Goal: Complete application form: Complete application form

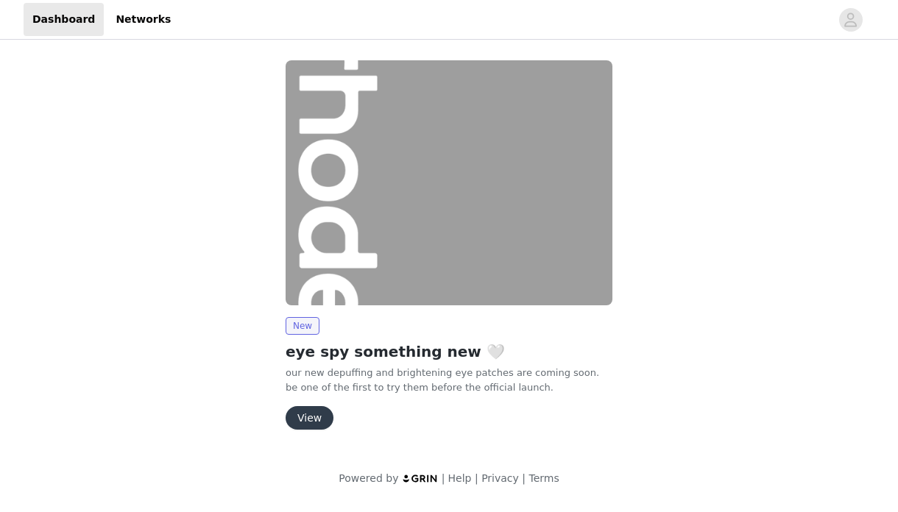
click at [305, 417] on button "View" at bounding box center [310, 418] width 48 height 24
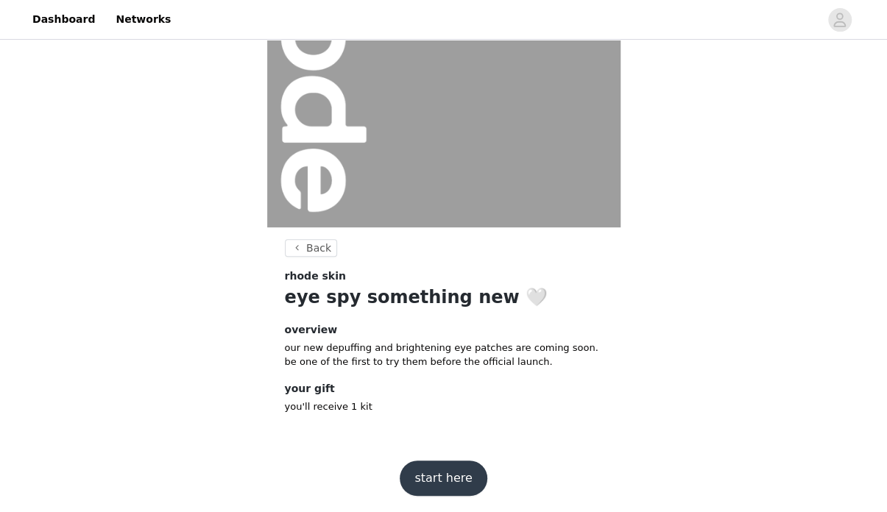
scroll to position [171, 0]
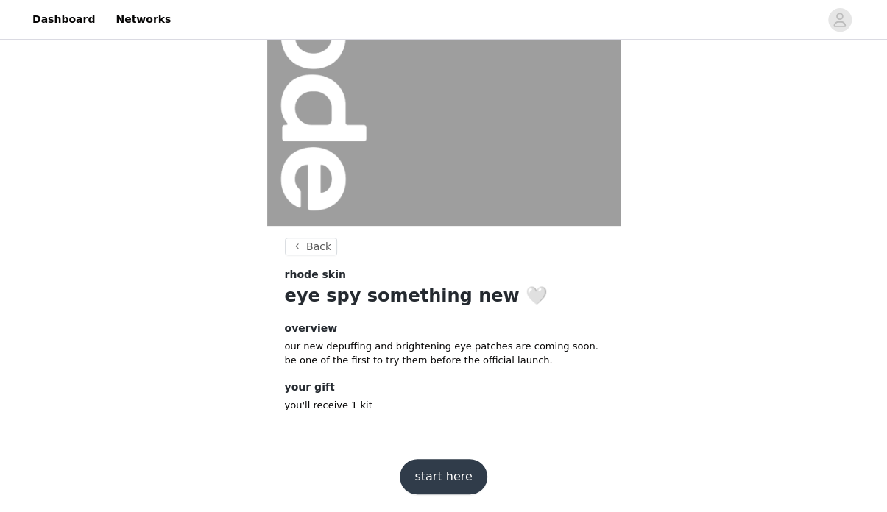
click at [445, 474] on button "start here" at bounding box center [443, 476] width 87 height 35
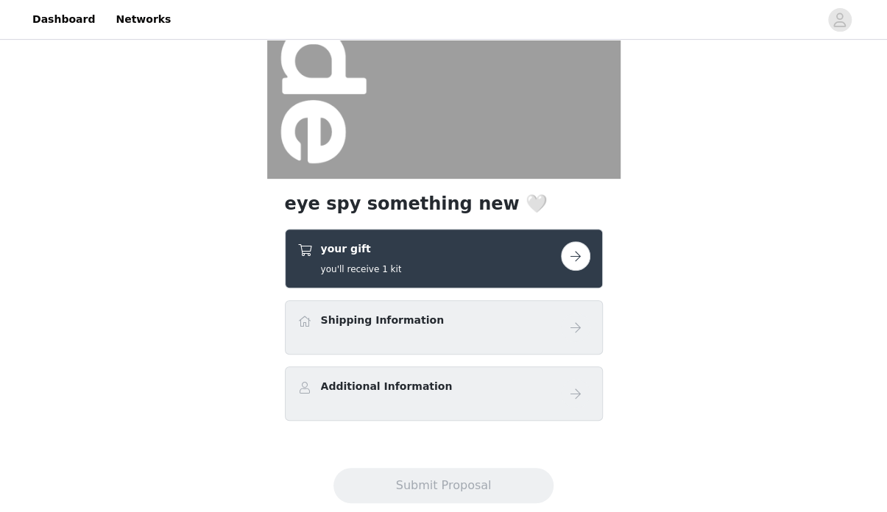
scroll to position [221, 0]
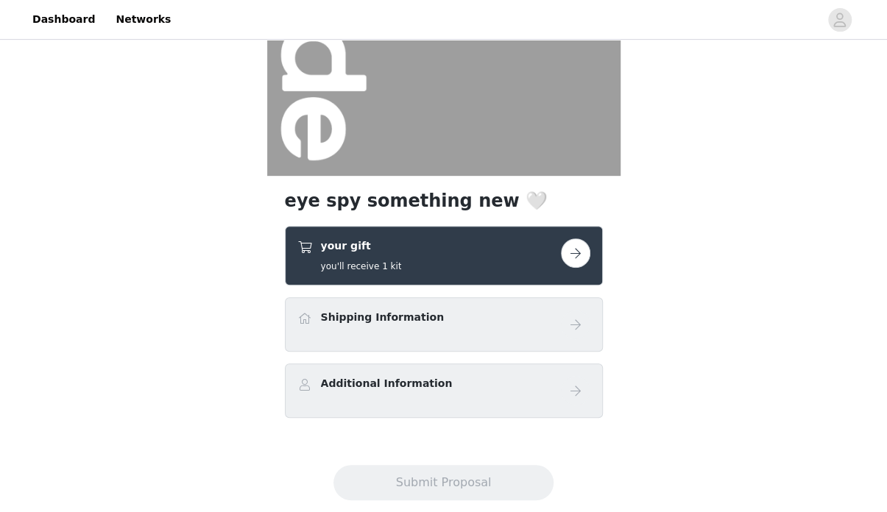
click at [582, 250] on button "button" at bounding box center [575, 253] width 29 height 29
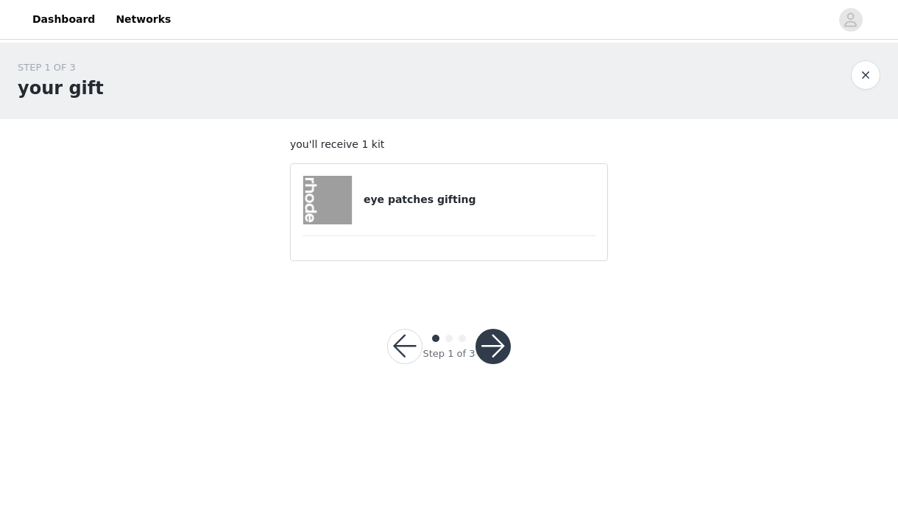
click at [496, 337] on button "button" at bounding box center [493, 346] width 35 height 35
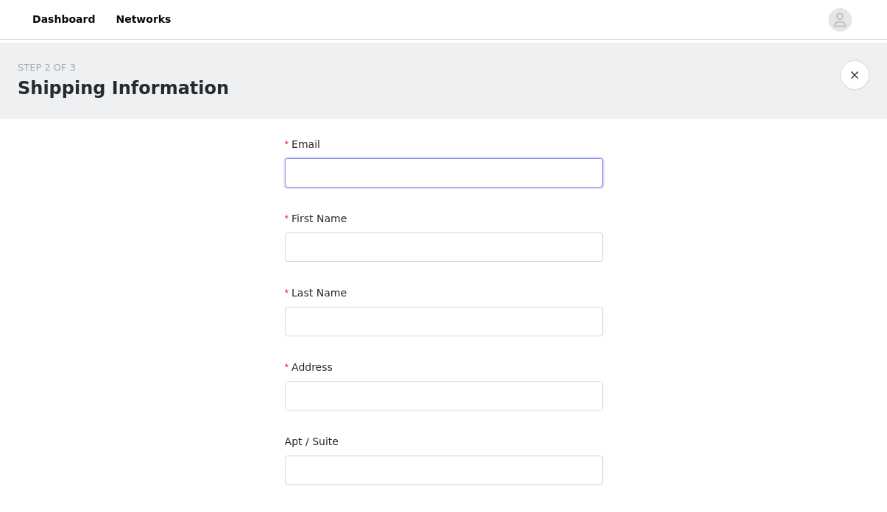
click at [412, 183] on input "text" at bounding box center [444, 172] width 318 height 29
type input "sara.dehgan@hotmail.com"
type input "Sara"
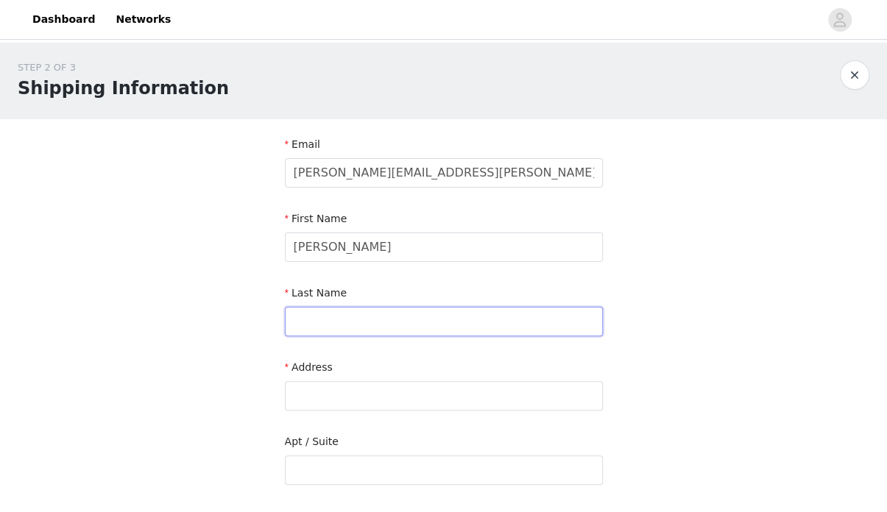
type input "Dehghani"
type input "Blumenfeldstrasse 7"
type input "Zürich"
type input "8046"
type input "0786698887"
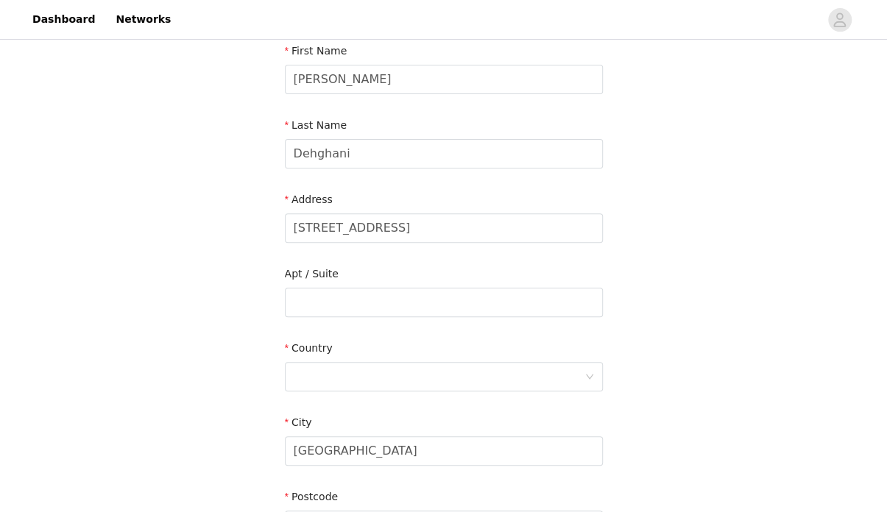
scroll to position [221, 0]
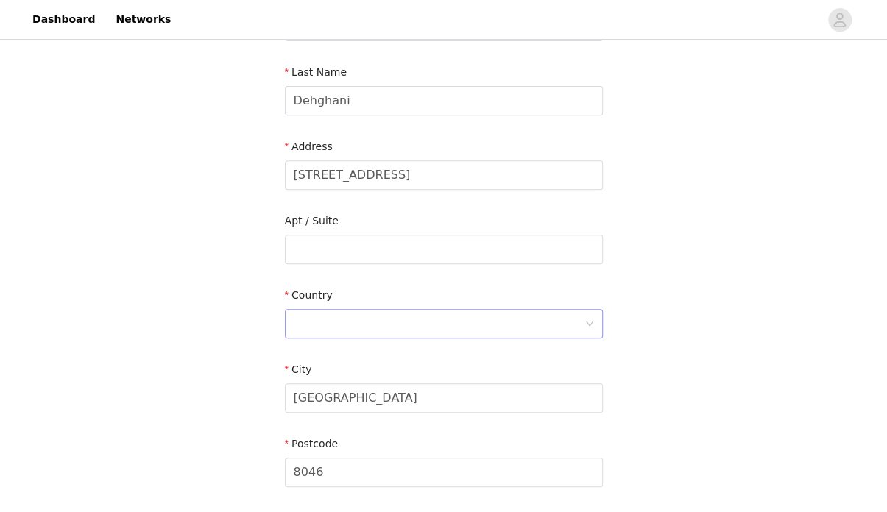
click at [383, 320] on div at bounding box center [439, 324] width 291 height 28
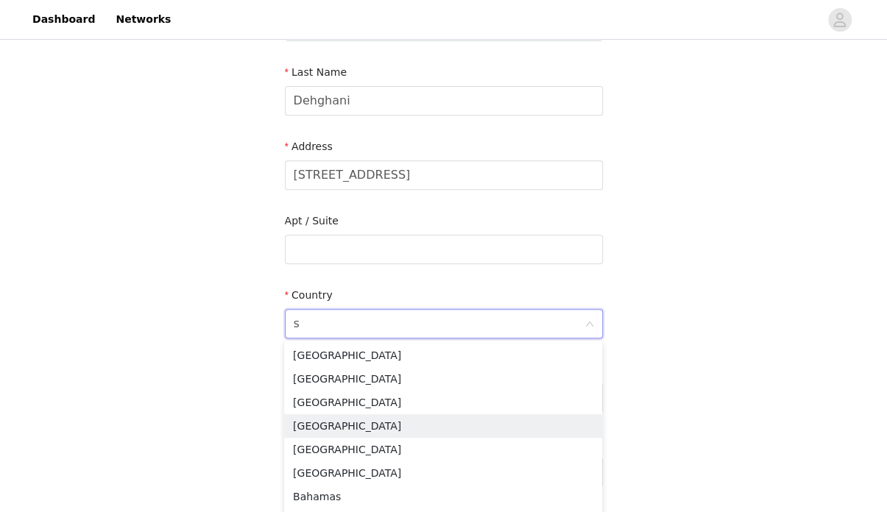
type input "sw"
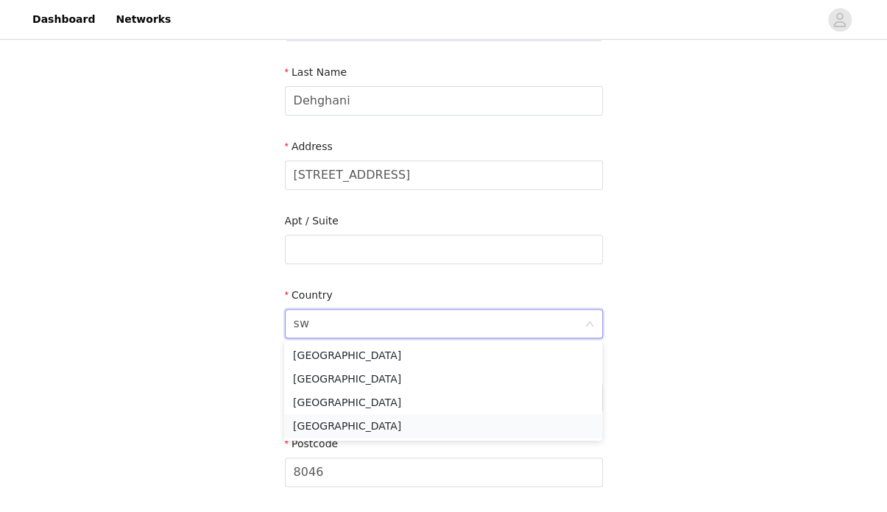
click at [353, 430] on li "Switzerland" at bounding box center [443, 427] width 318 height 24
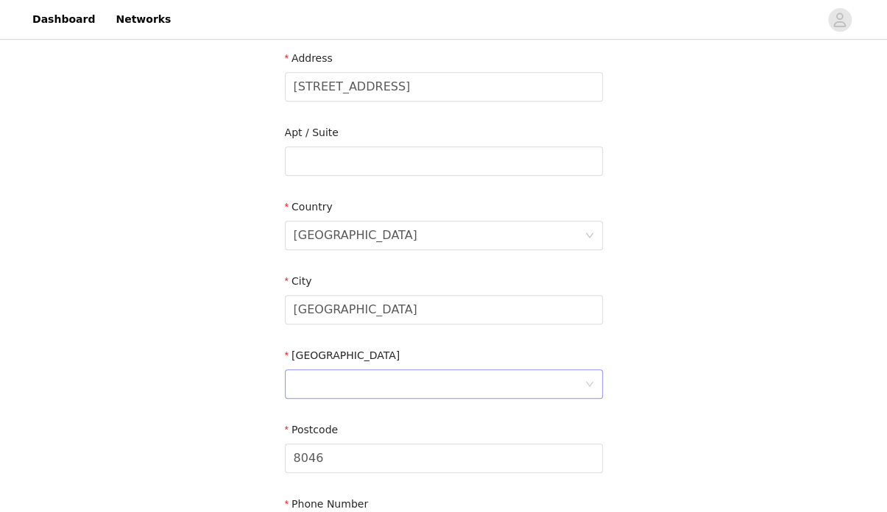
scroll to position [368, 0]
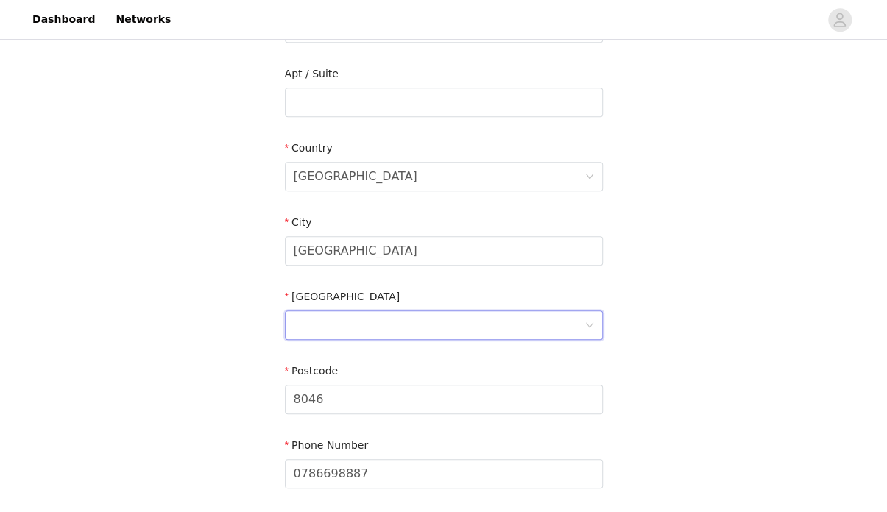
click at [408, 335] on div at bounding box center [439, 325] width 291 height 28
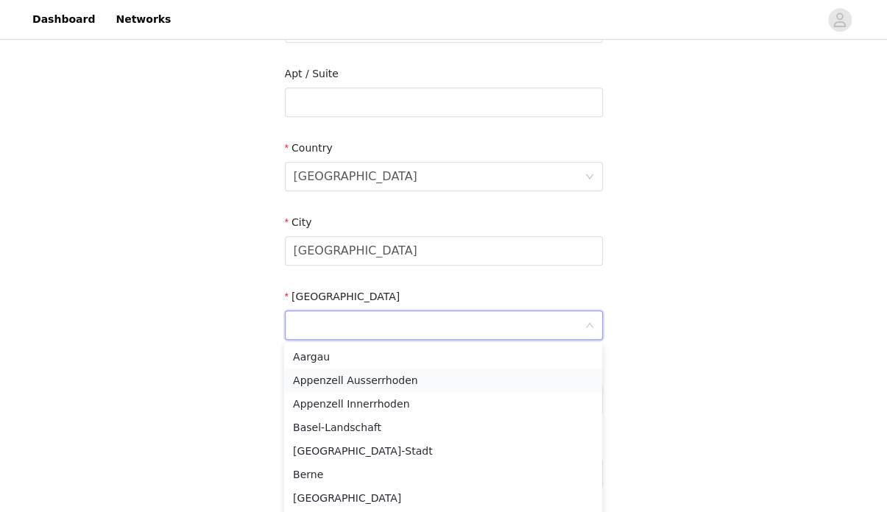
type input "z"
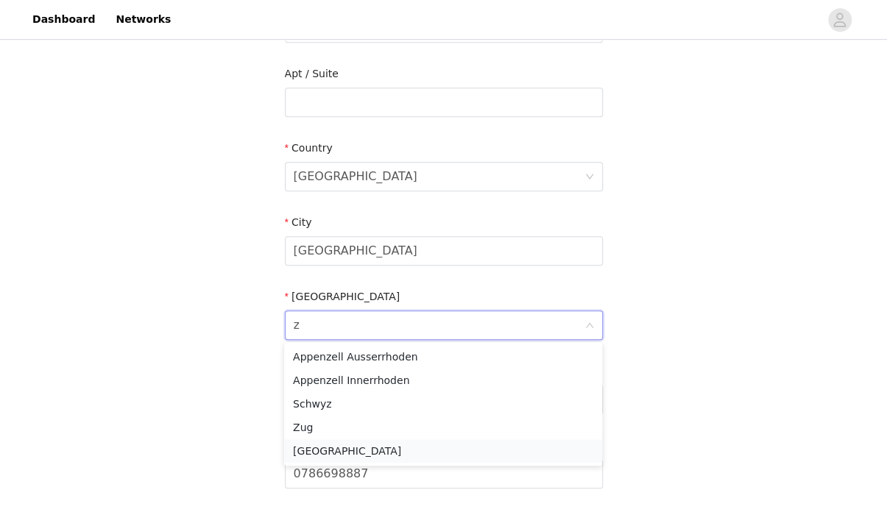
click at [356, 445] on li "Zürich" at bounding box center [443, 452] width 318 height 24
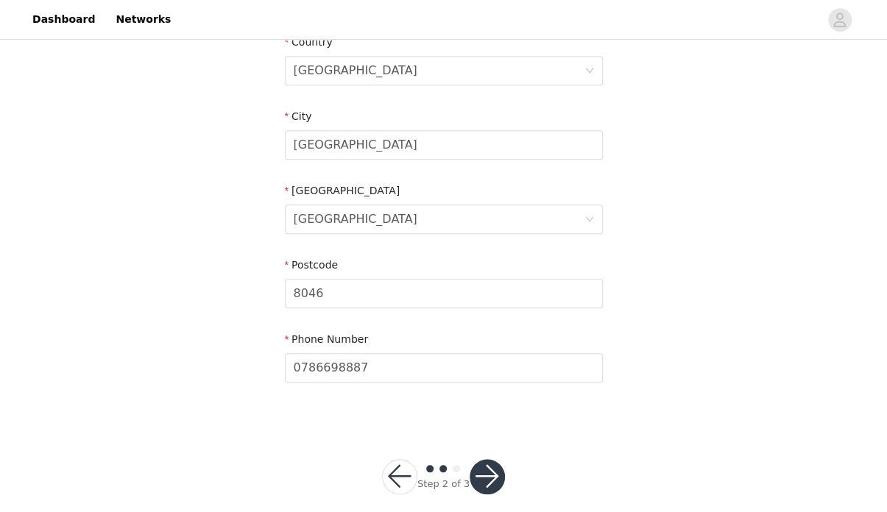
scroll to position [491, 0]
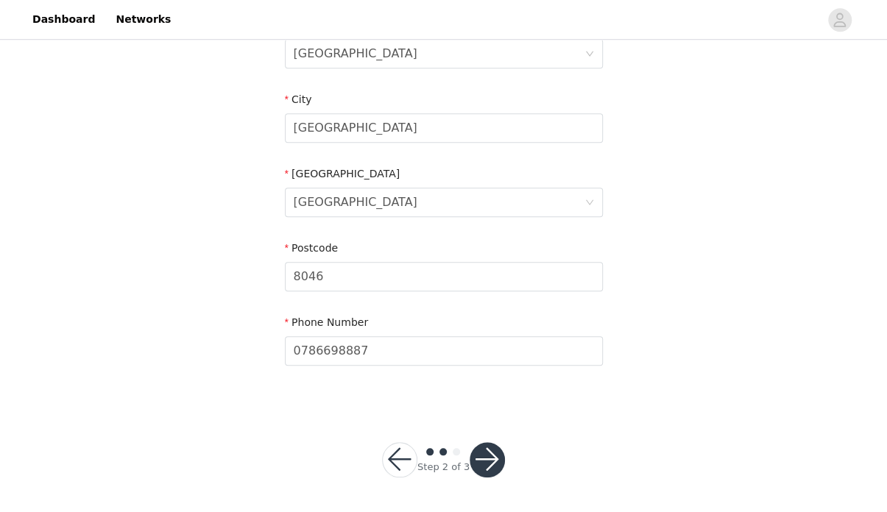
click at [478, 457] on button "button" at bounding box center [487, 460] width 35 height 35
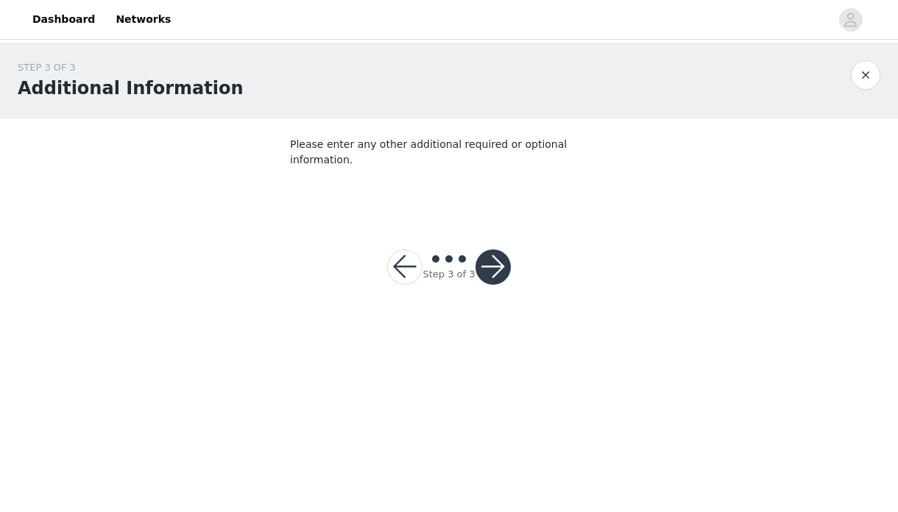
click at [492, 250] on button "button" at bounding box center [493, 267] width 35 height 35
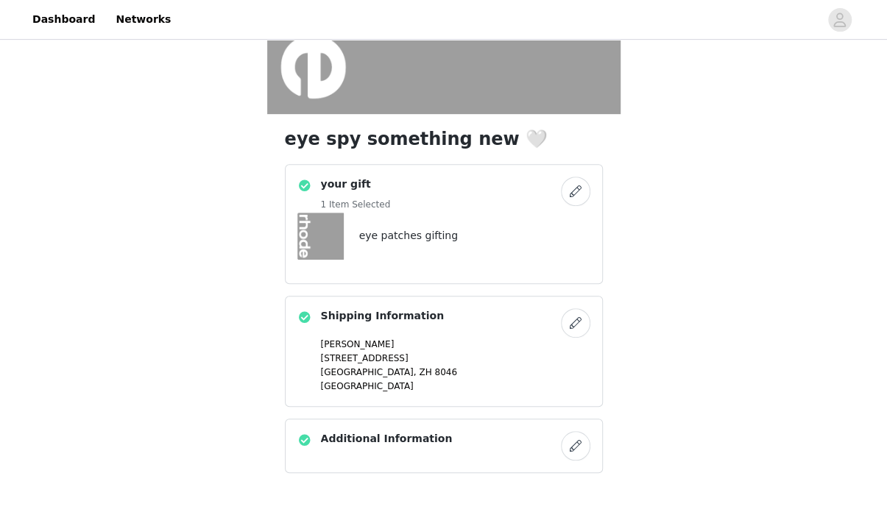
scroll to position [366, 0]
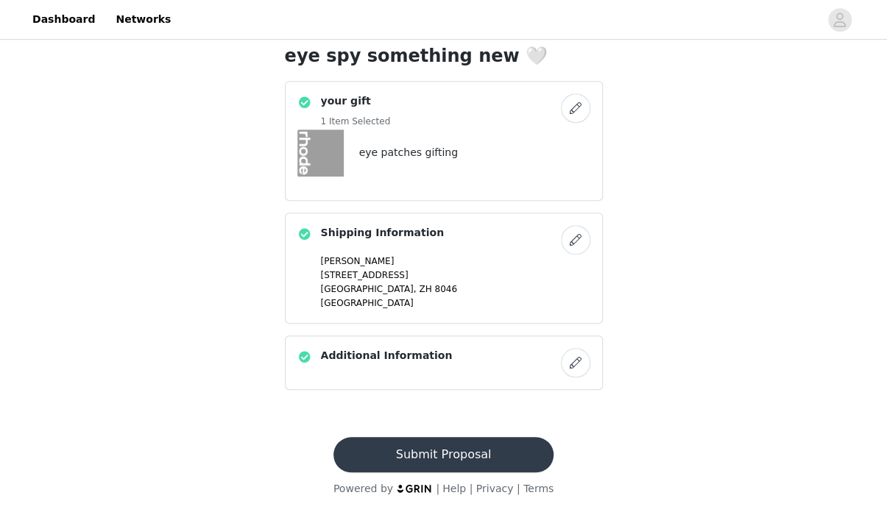
click at [482, 453] on button "Submit Proposal" at bounding box center [444, 454] width 220 height 35
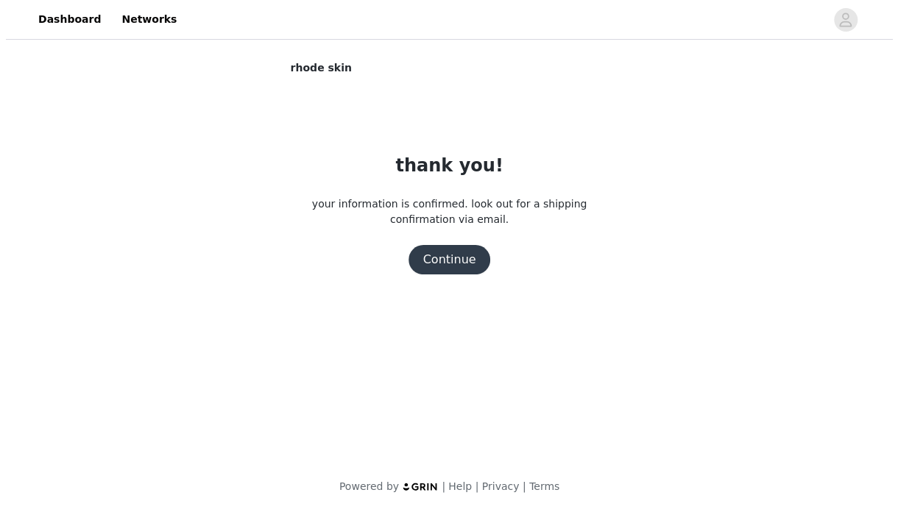
scroll to position [0, 0]
click at [443, 256] on button "Continue" at bounding box center [449, 259] width 82 height 29
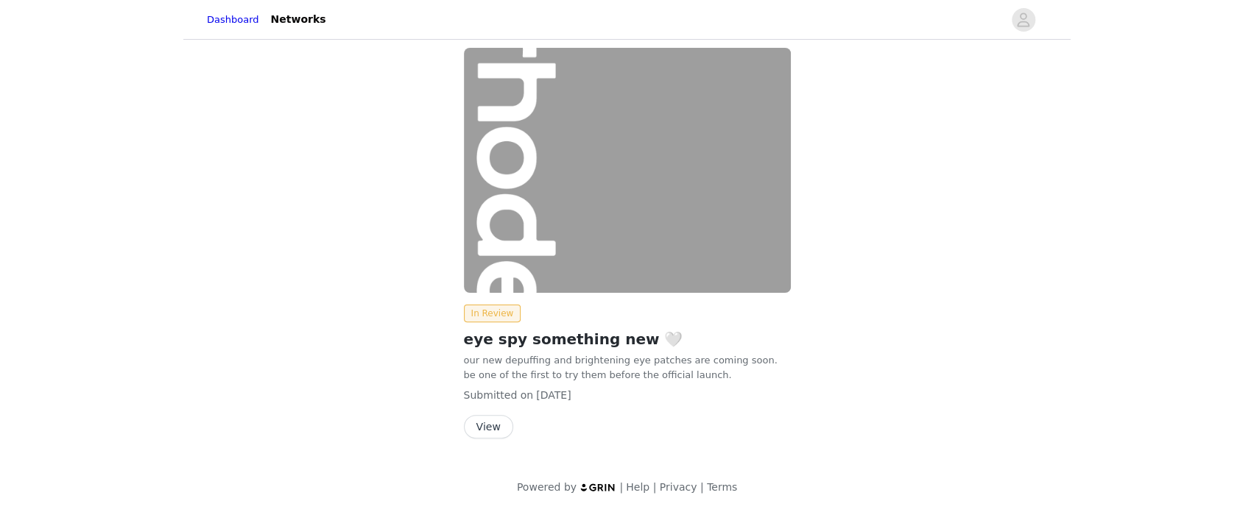
scroll to position [13, 0]
